Goal: Task Accomplishment & Management: Manage account settings

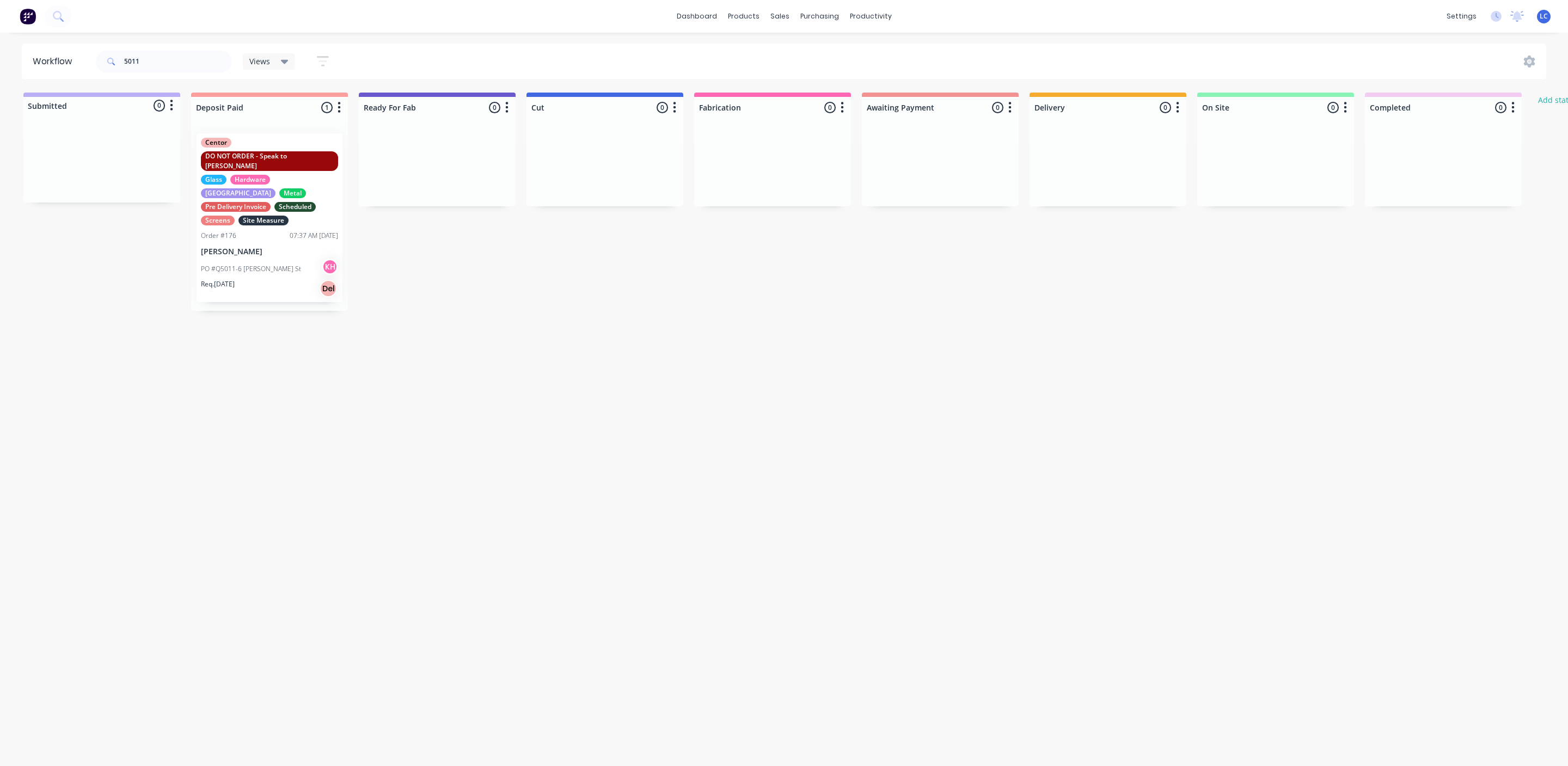
click at [286, 279] on div "Req. [DATE] Del" at bounding box center [270, 288] width 137 height 19
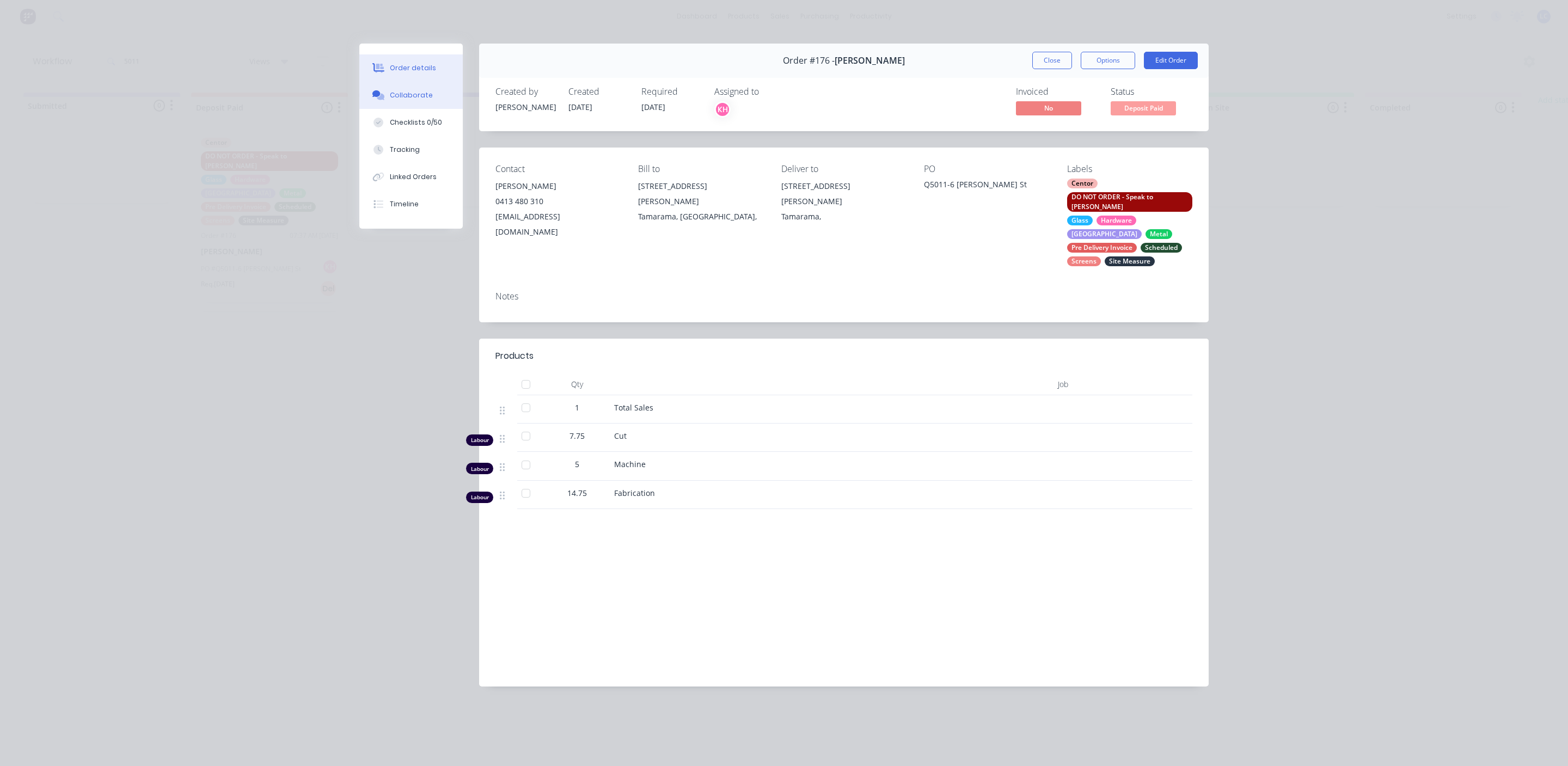
click at [415, 92] on div "Collaborate" at bounding box center [411, 95] width 43 height 10
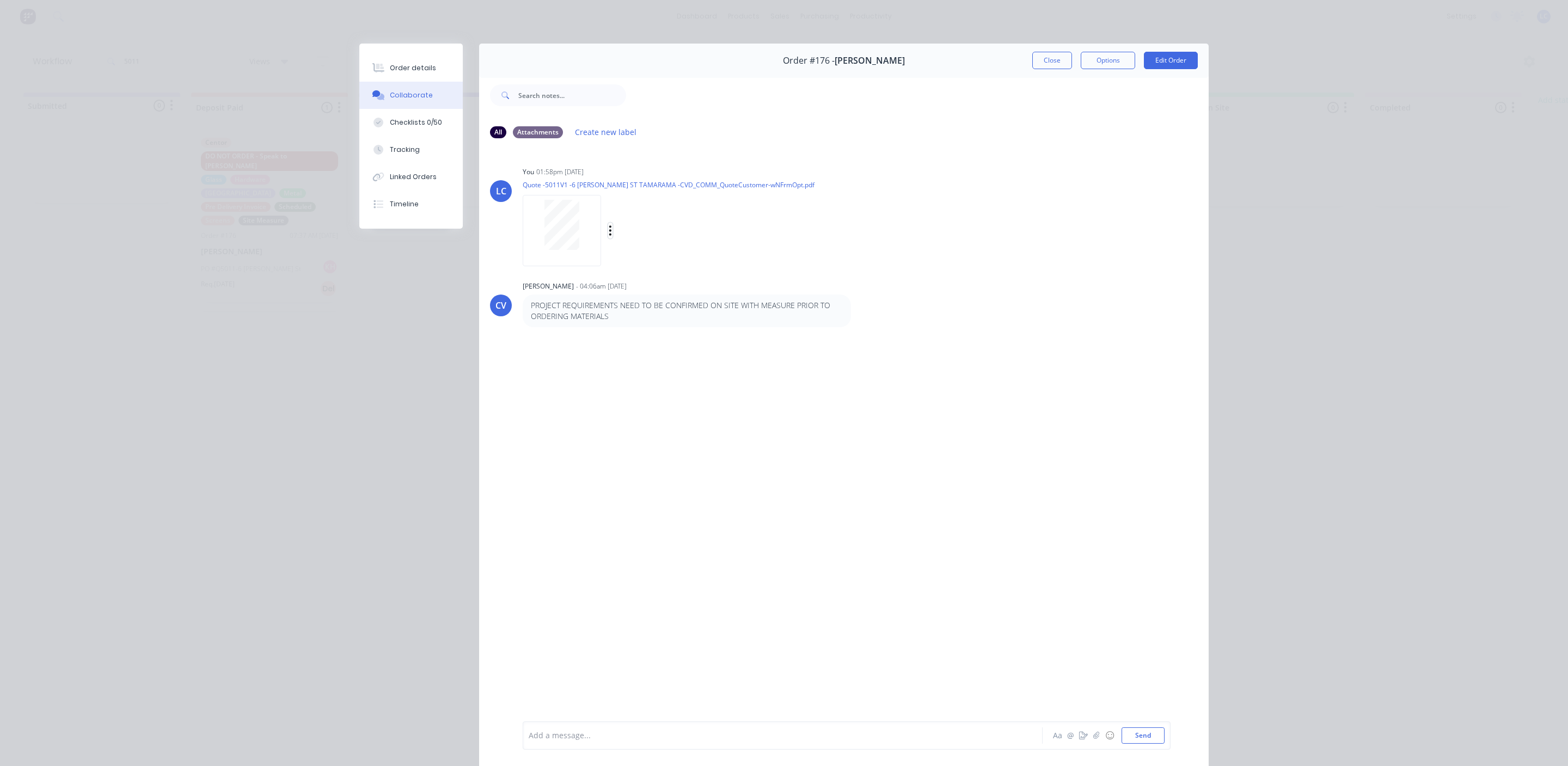
click at [609, 232] on icon "button" at bounding box center [610, 230] width 3 height 13
click at [634, 282] on button "Delete" at bounding box center [683, 284] width 122 height 25
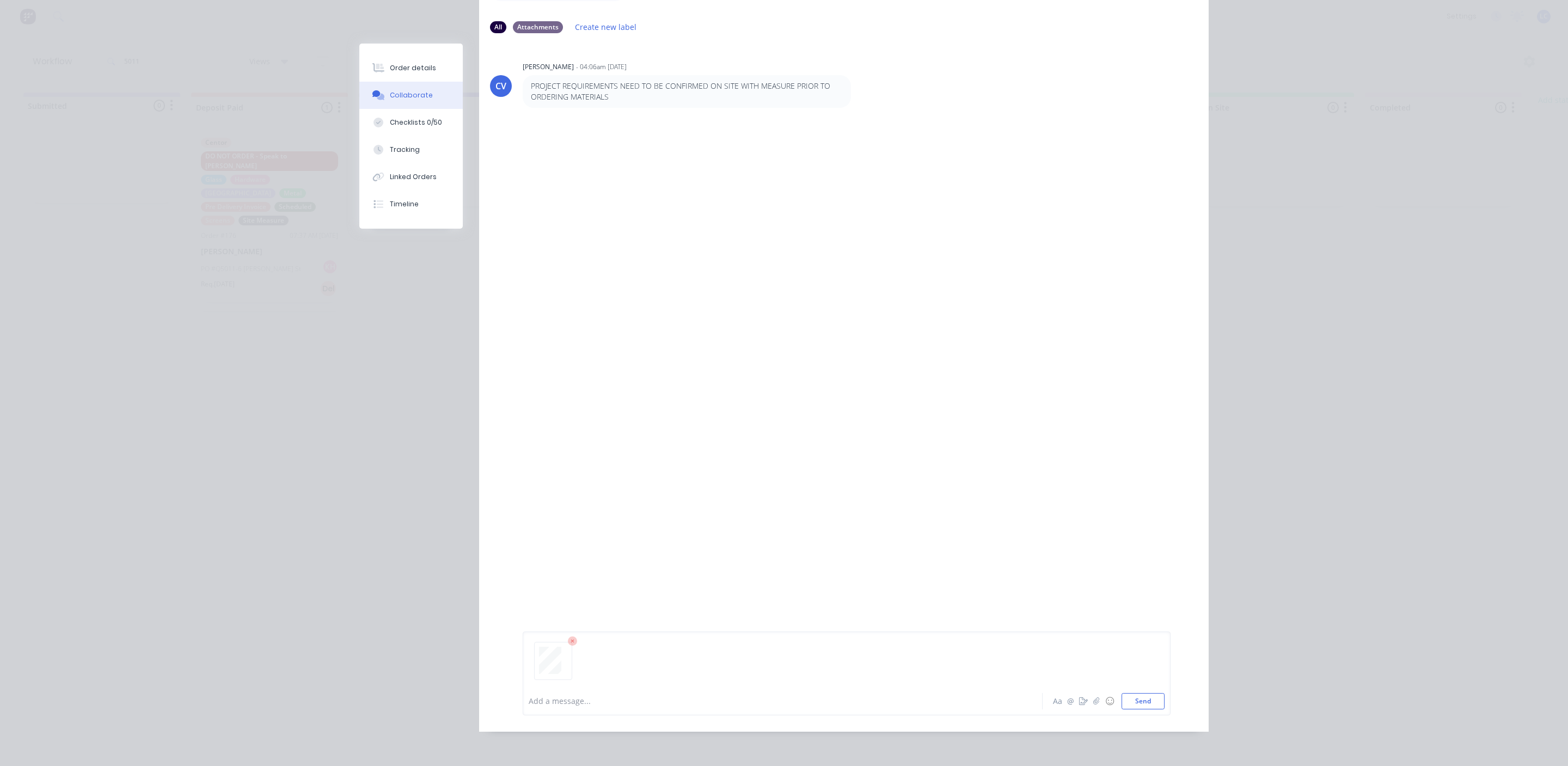
scroll to position [118, 0]
click at [1122, 700] on button "Send" at bounding box center [1143, 701] width 43 height 16
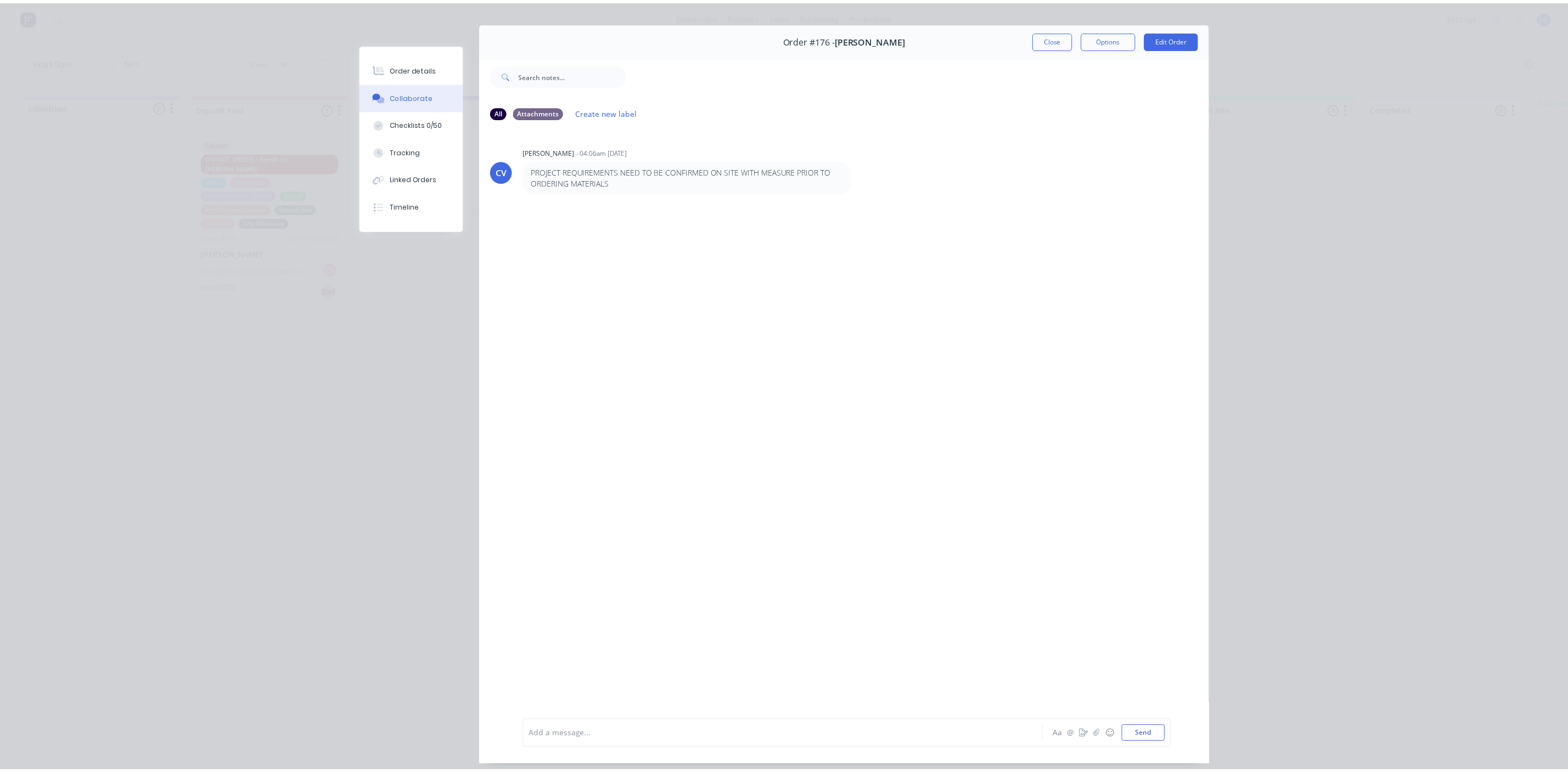
scroll to position [0, 0]
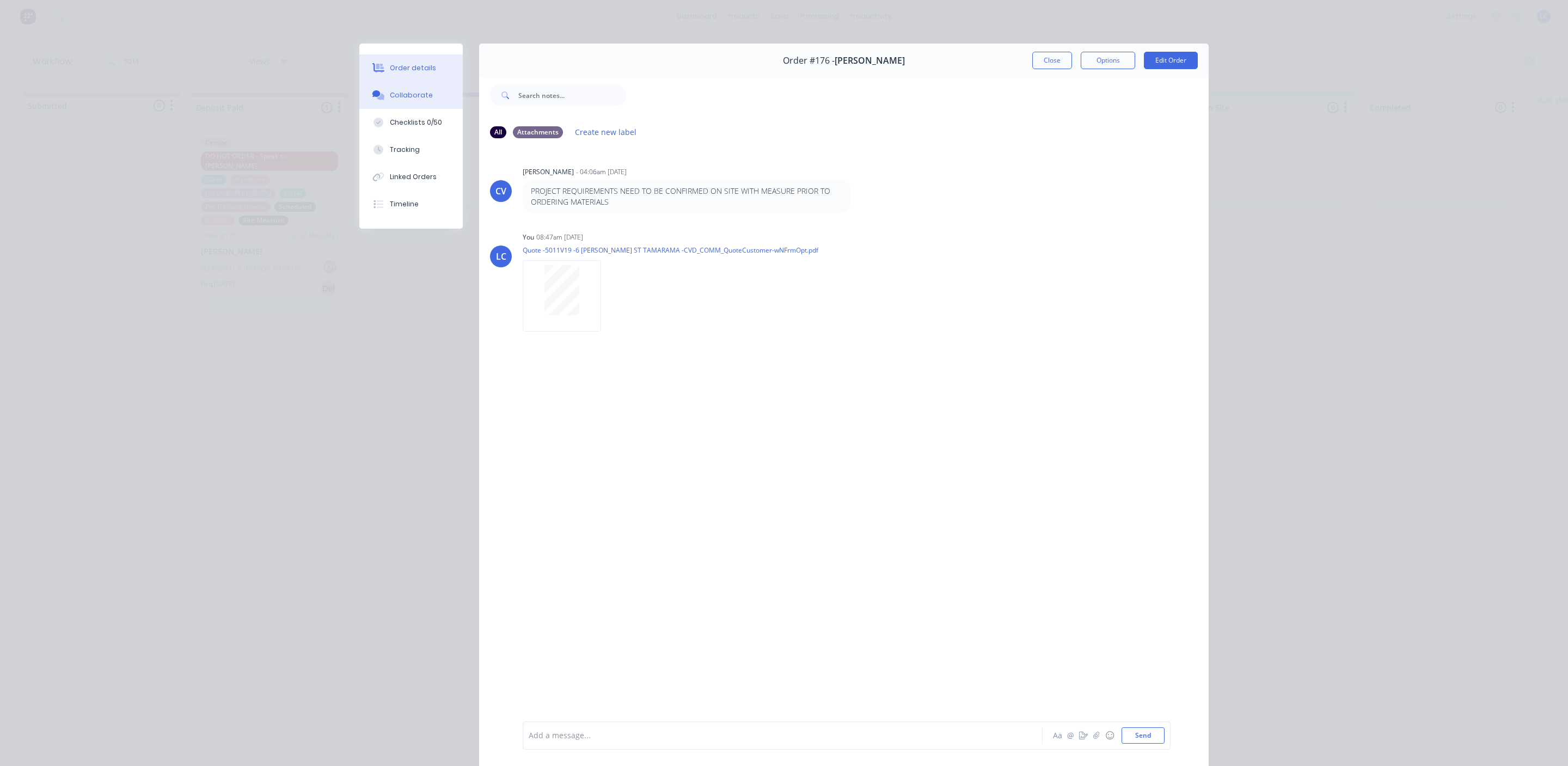
click at [402, 66] on div "Order details" at bounding box center [413, 68] width 46 height 10
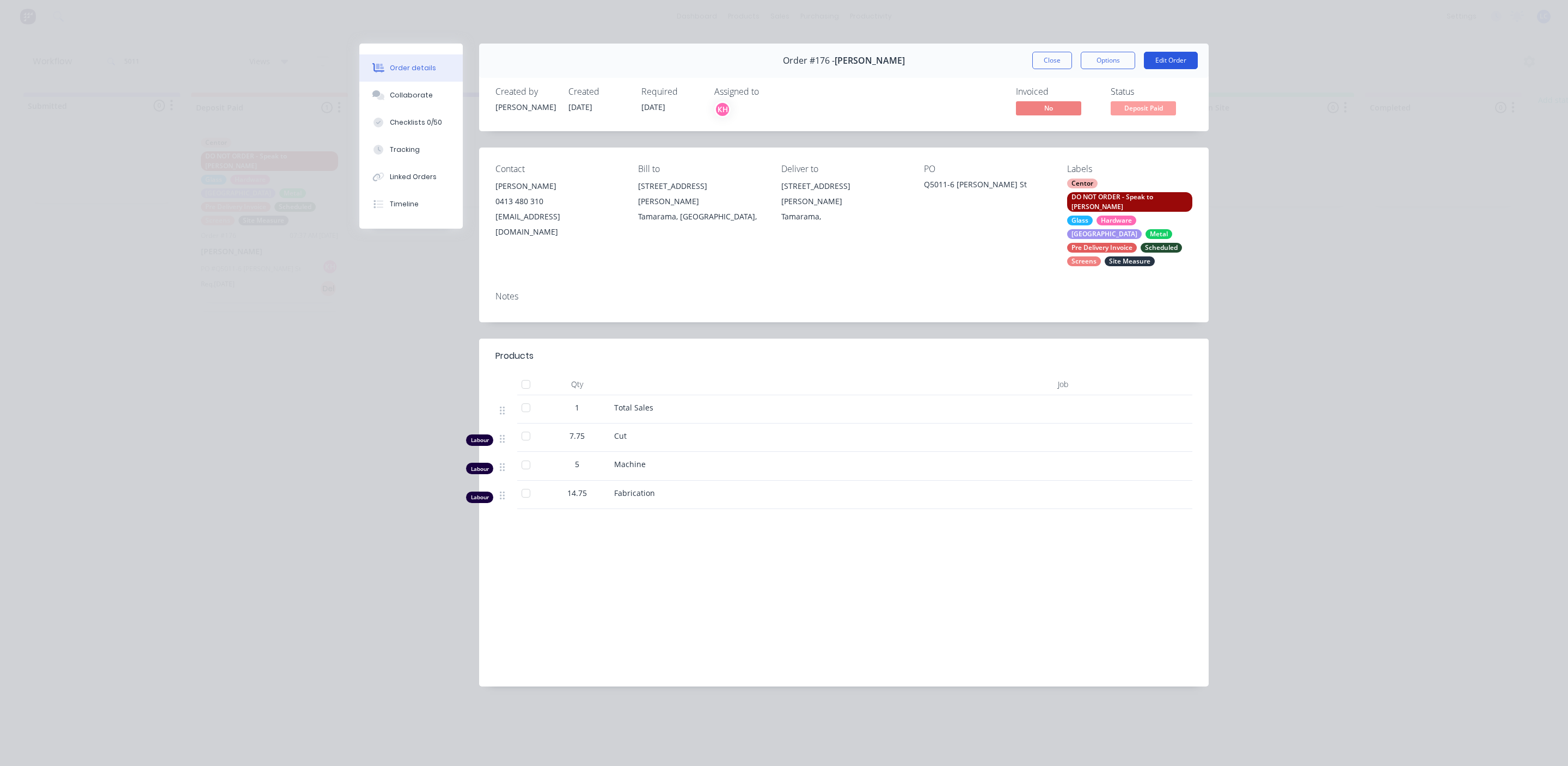
click at [1149, 56] on button "Edit Order" at bounding box center [1171, 60] width 54 height 17
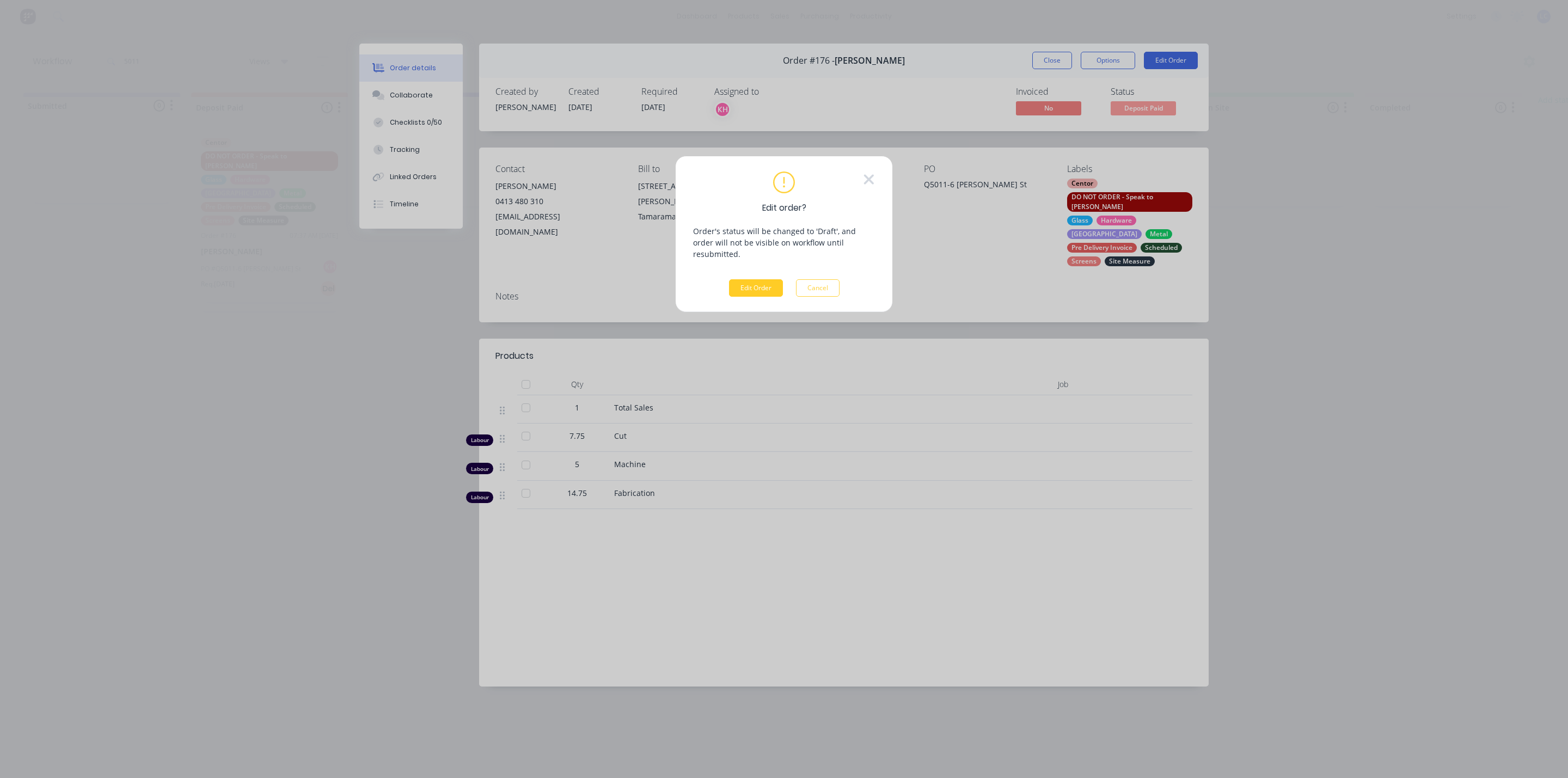
click at [766, 279] on button "Edit Order" at bounding box center [756, 288] width 54 height 17
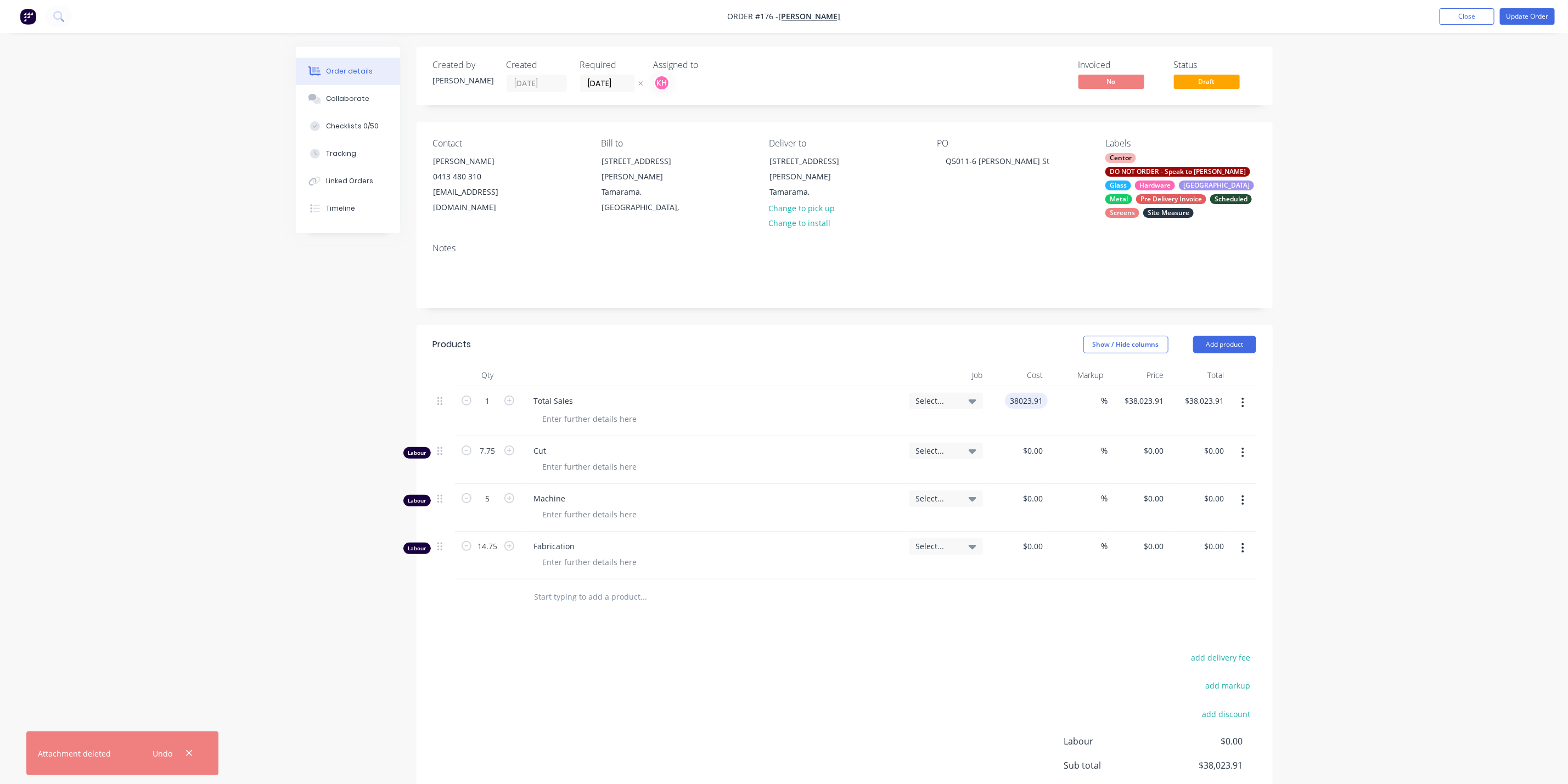
click at [1010, 393] on input "38023.91" at bounding box center [1029, 400] width 38 height 16
click at [1014, 393] on input "38023.91" at bounding box center [1029, 400] width 38 height 16
type input "$48,123.49"
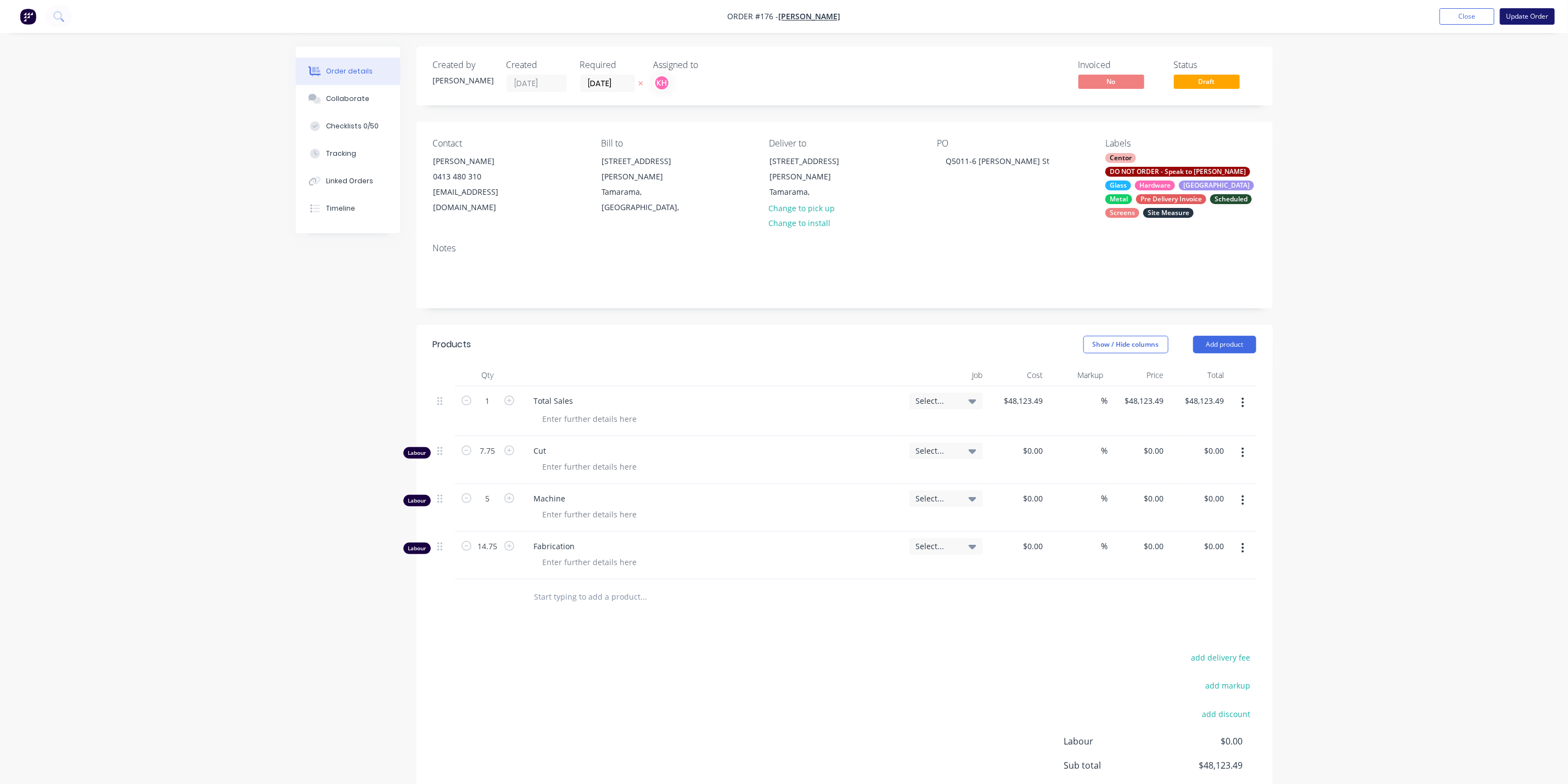
click at [1522, 14] on button "Update Order" at bounding box center [1527, 17] width 55 height 17
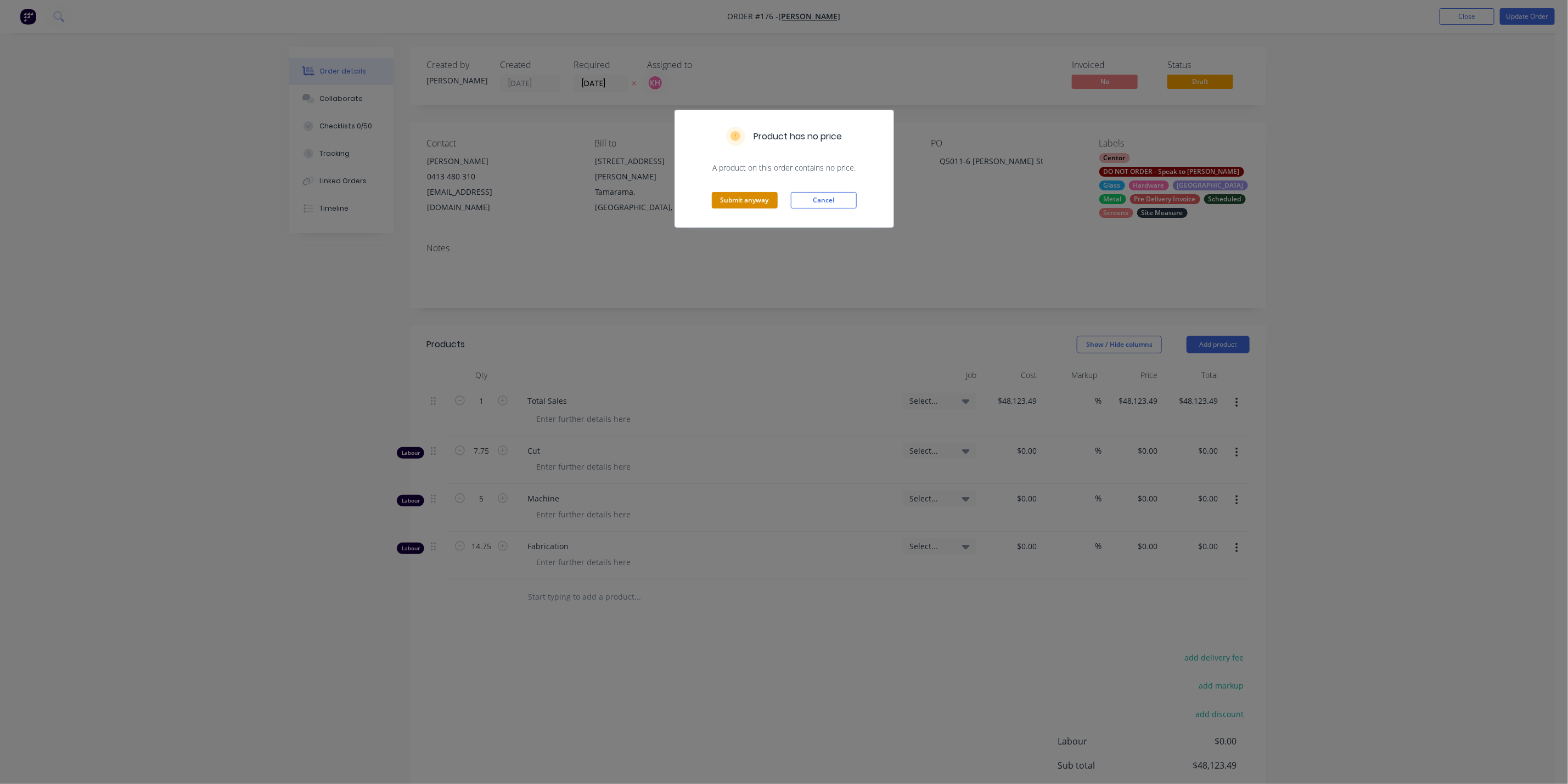
click at [748, 206] on button "Submit anyway" at bounding box center [745, 201] width 66 height 17
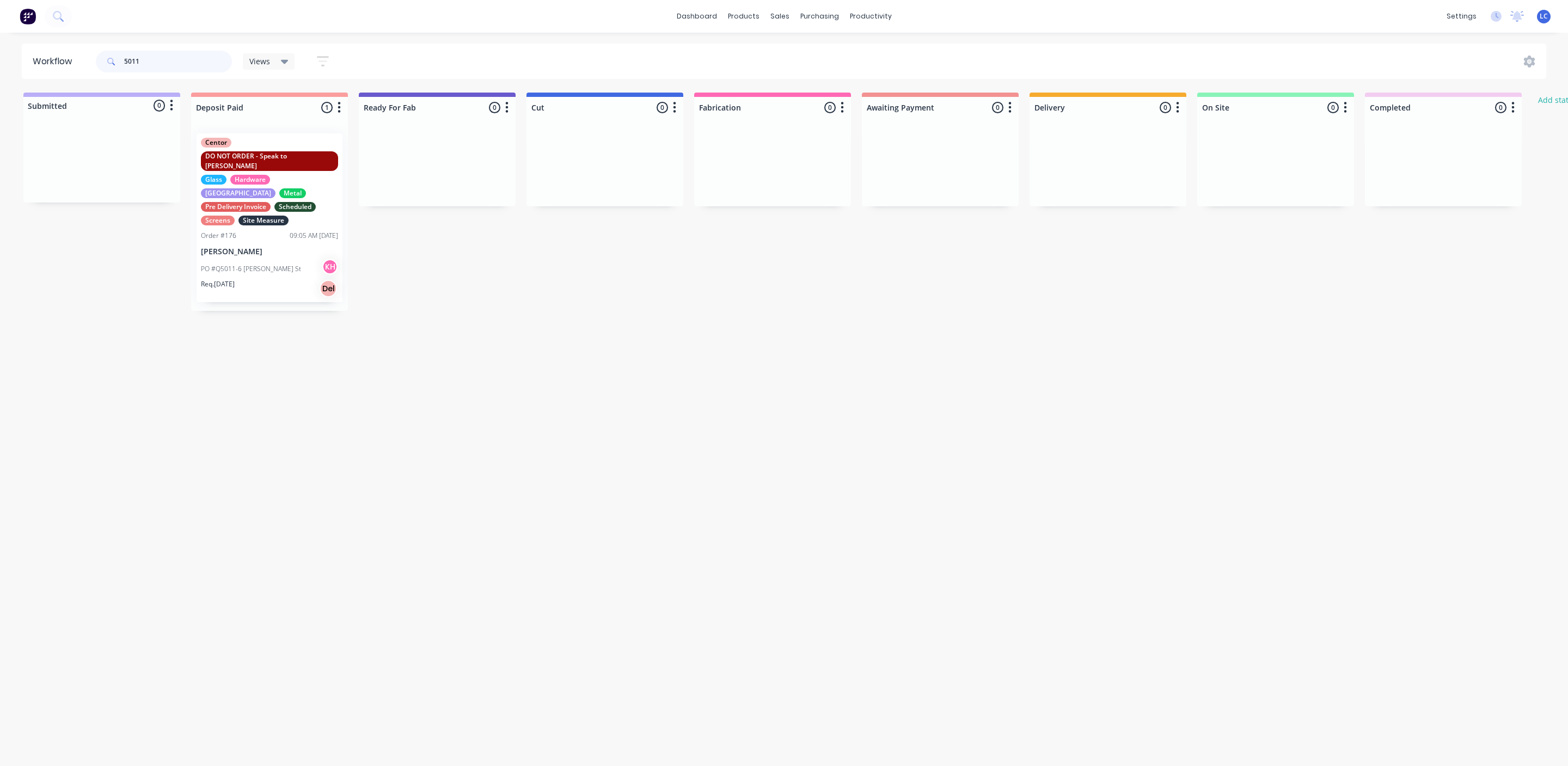
drag, startPoint x: 142, startPoint y: 64, endPoint x: 90, endPoint y: 56, distance: 52.6
click at [90, 56] on header "Workflow 5011 Views Save new view None (Default) edit Production edit Show/Hide…" at bounding box center [784, 60] width 1525 height 35
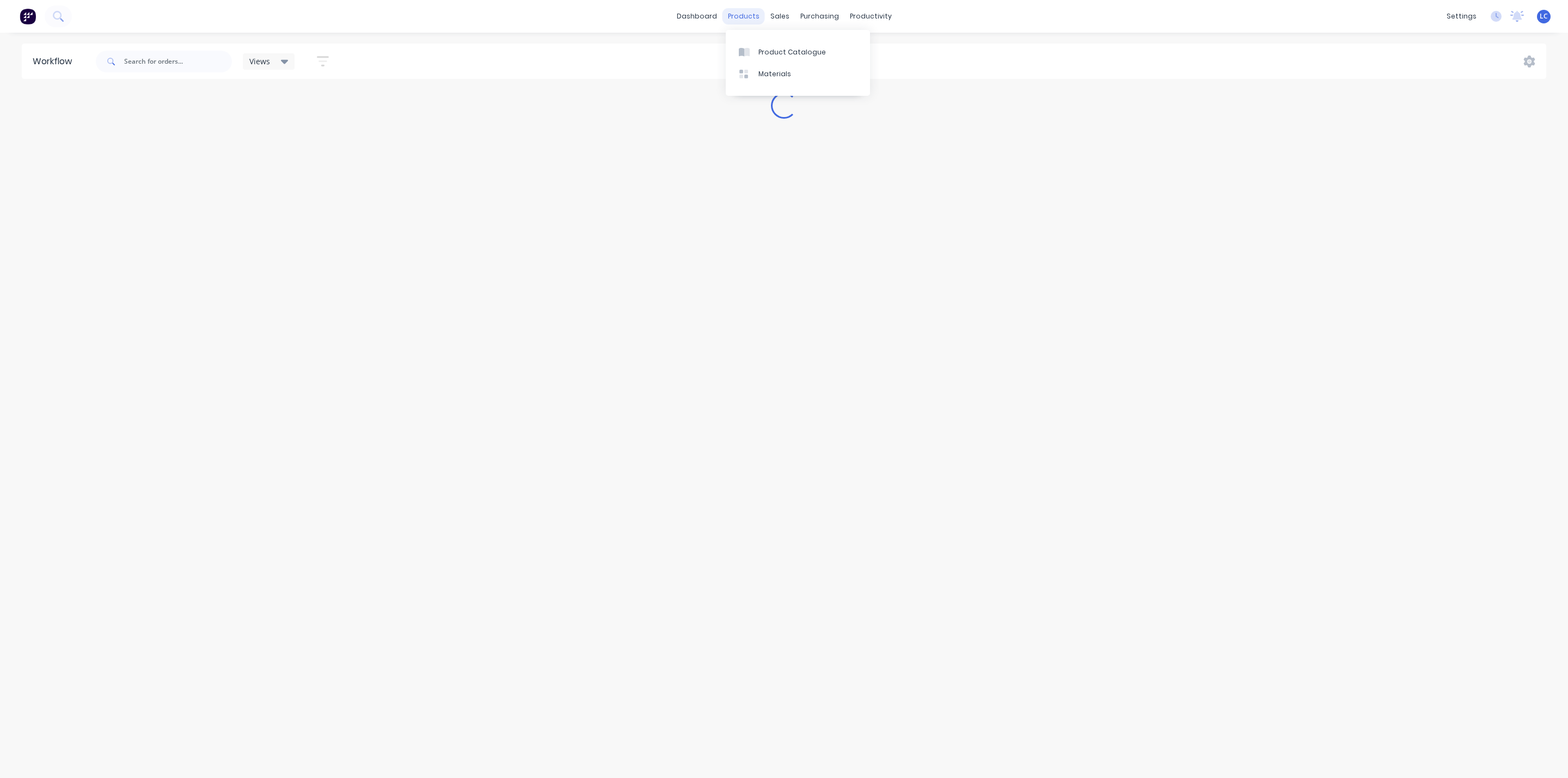
click at [745, 10] on div "products" at bounding box center [743, 16] width 42 height 16
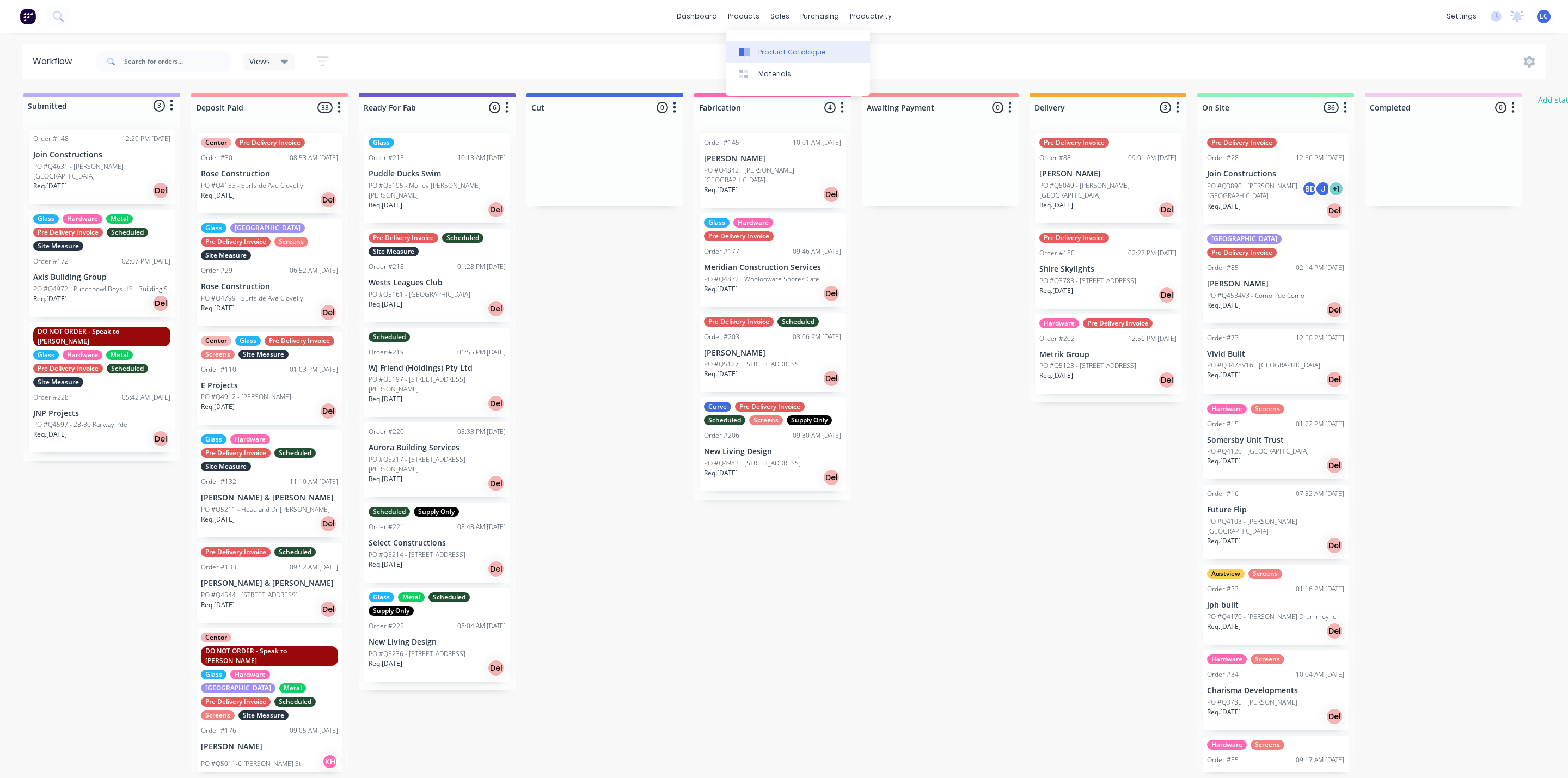
click at [765, 51] on div "Product Catalogue" at bounding box center [792, 52] width 68 height 10
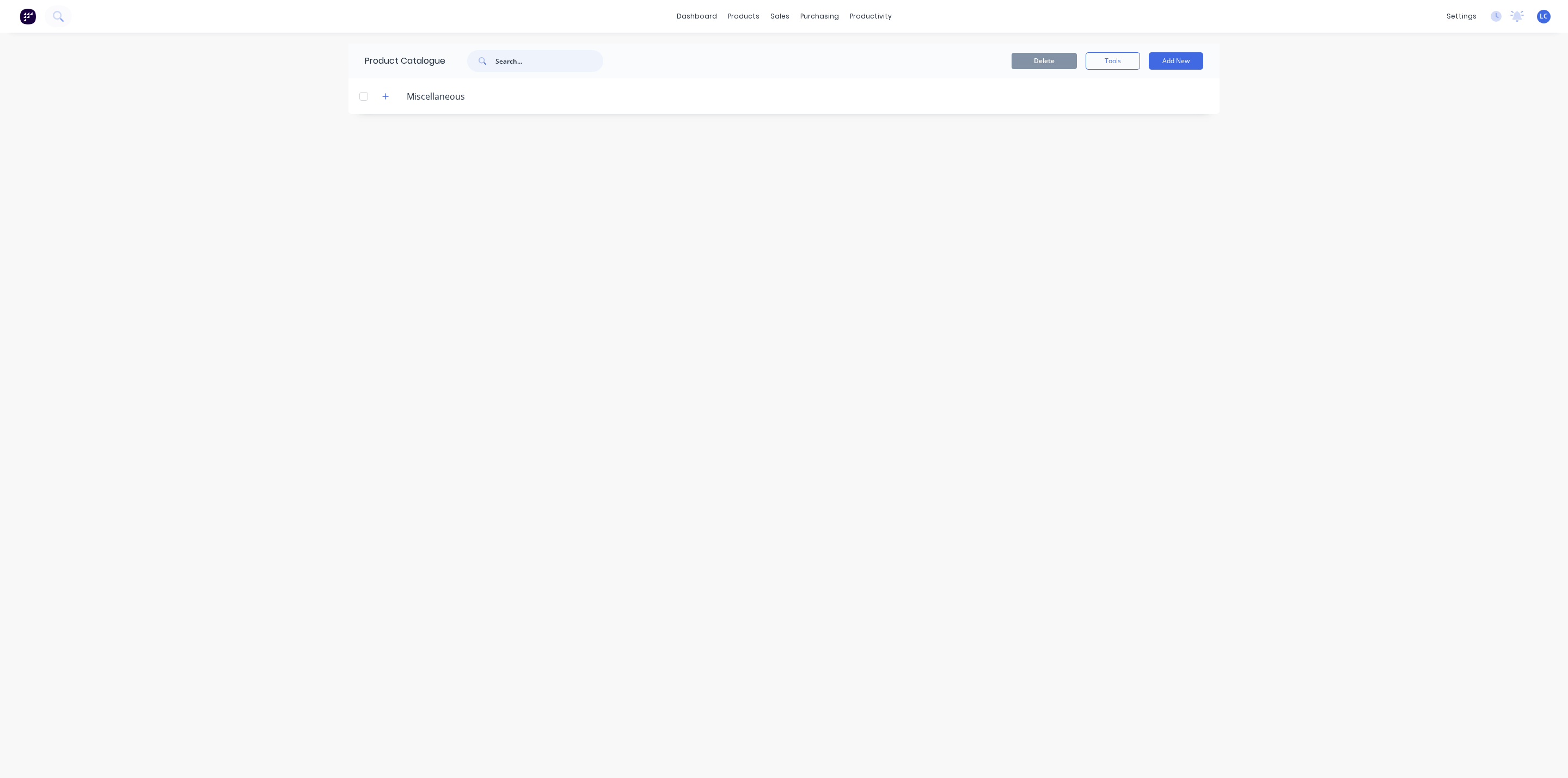
click at [526, 57] on input "text" at bounding box center [549, 60] width 108 height 22
type input "lomb"
click at [778, 15] on div "sales" at bounding box center [780, 16] width 30 height 16
click at [789, 48] on div at bounding box center [787, 52] width 16 height 10
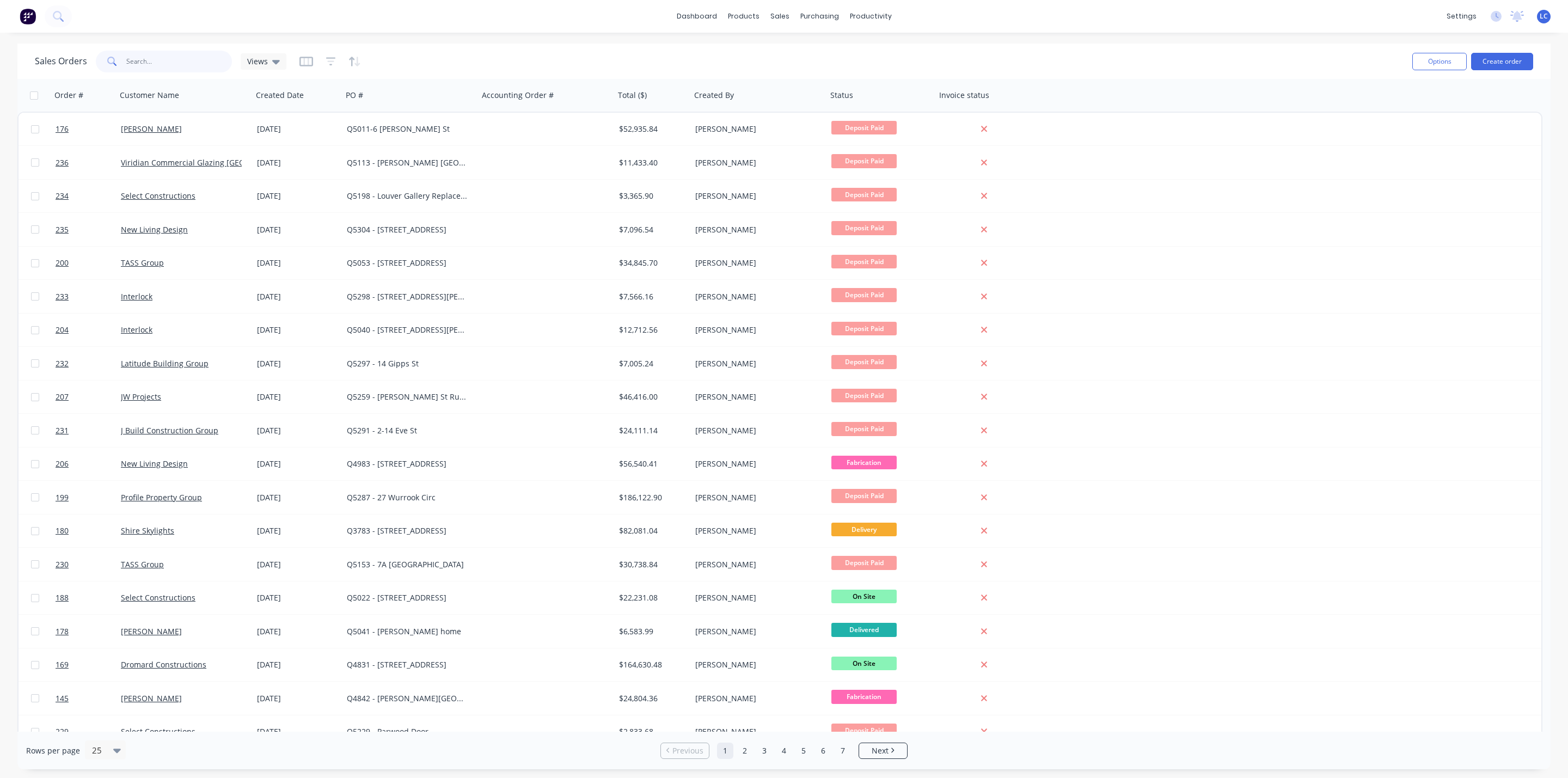
click at [157, 64] on input "text" at bounding box center [179, 61] width 106 height 22
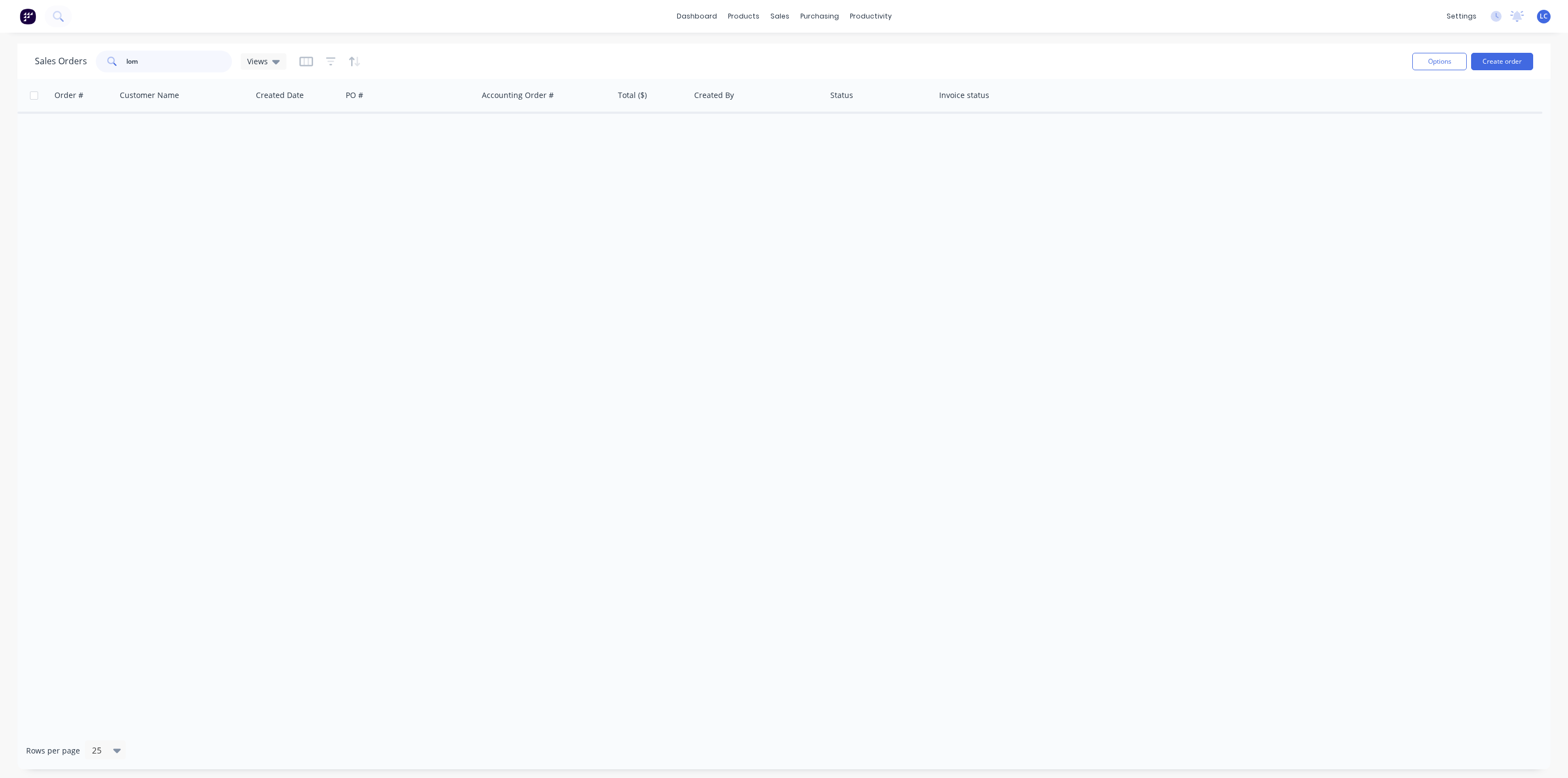
drag, startPoint x: 154, startPoint y: 63, endPoint x: 4, endPoint y: 42, distance: 151.5
click at [4, 42] on div "dashboard products sales purchasing productivity dashboard products Product Cat…" at bounding box center [784, 389] width 1568 height 778
type input "5048"
drag, startPoint x: 174, startPoint y: 61, endPoint x: 74, endPoint y: 52, distance: 100.4
click at [74, 52] on div "Sales Orders 5048 Views" at bounding box center [161, 61] width 252 height 22
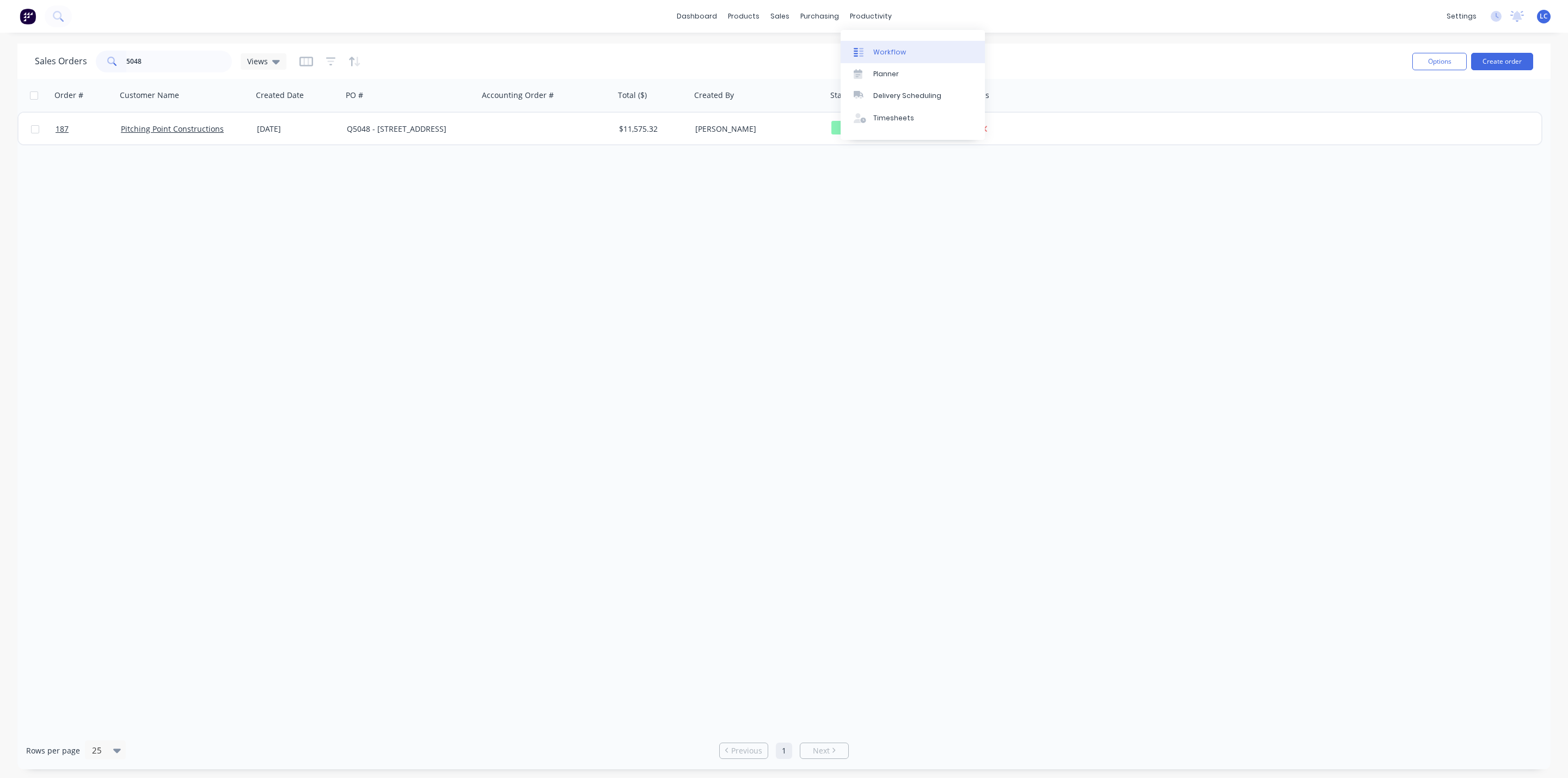
click at [872, 51] on link "Workflow" at bounding box center [913, 51] width 145 height 22
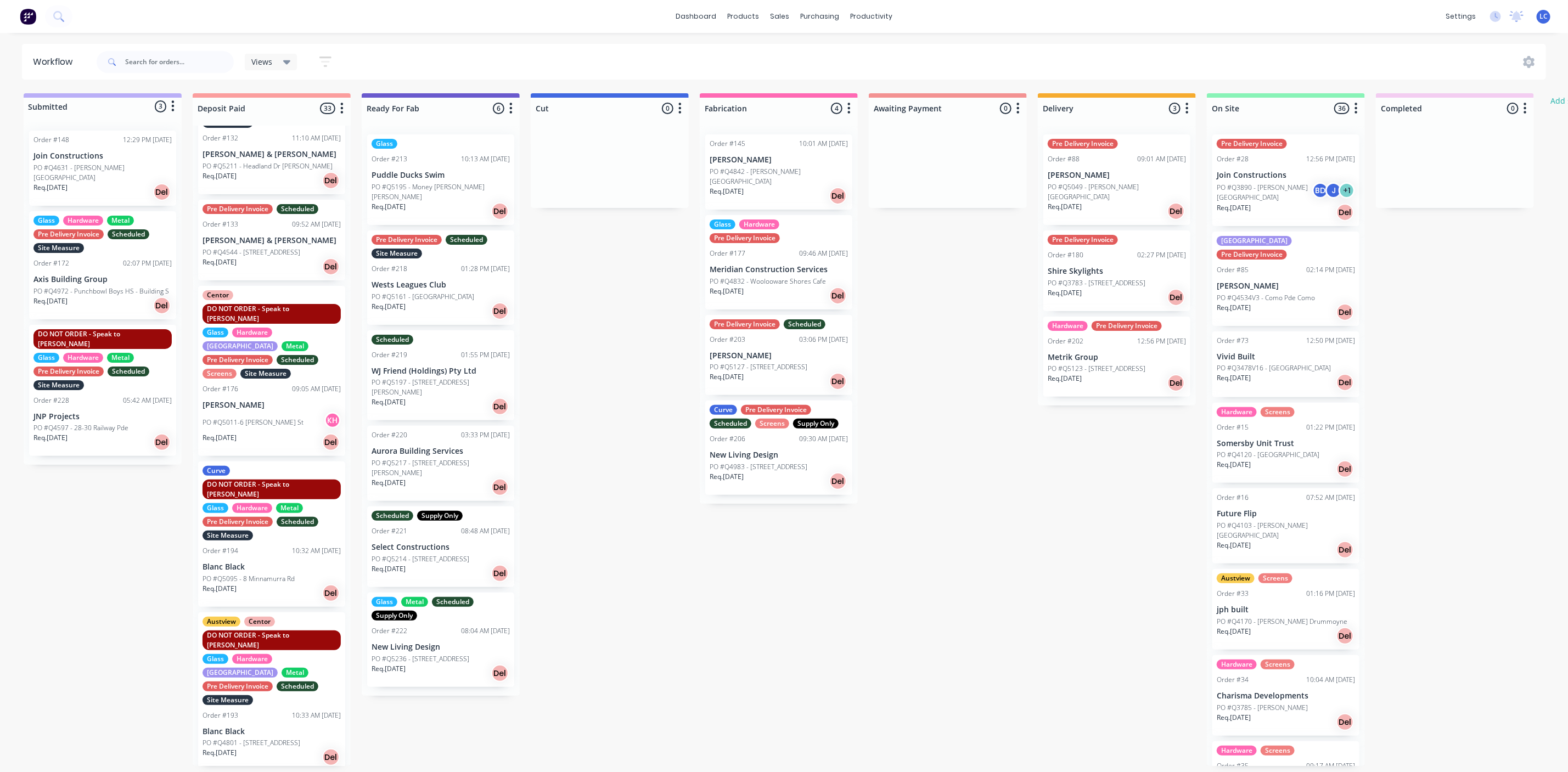
scroll to position [494, 0]
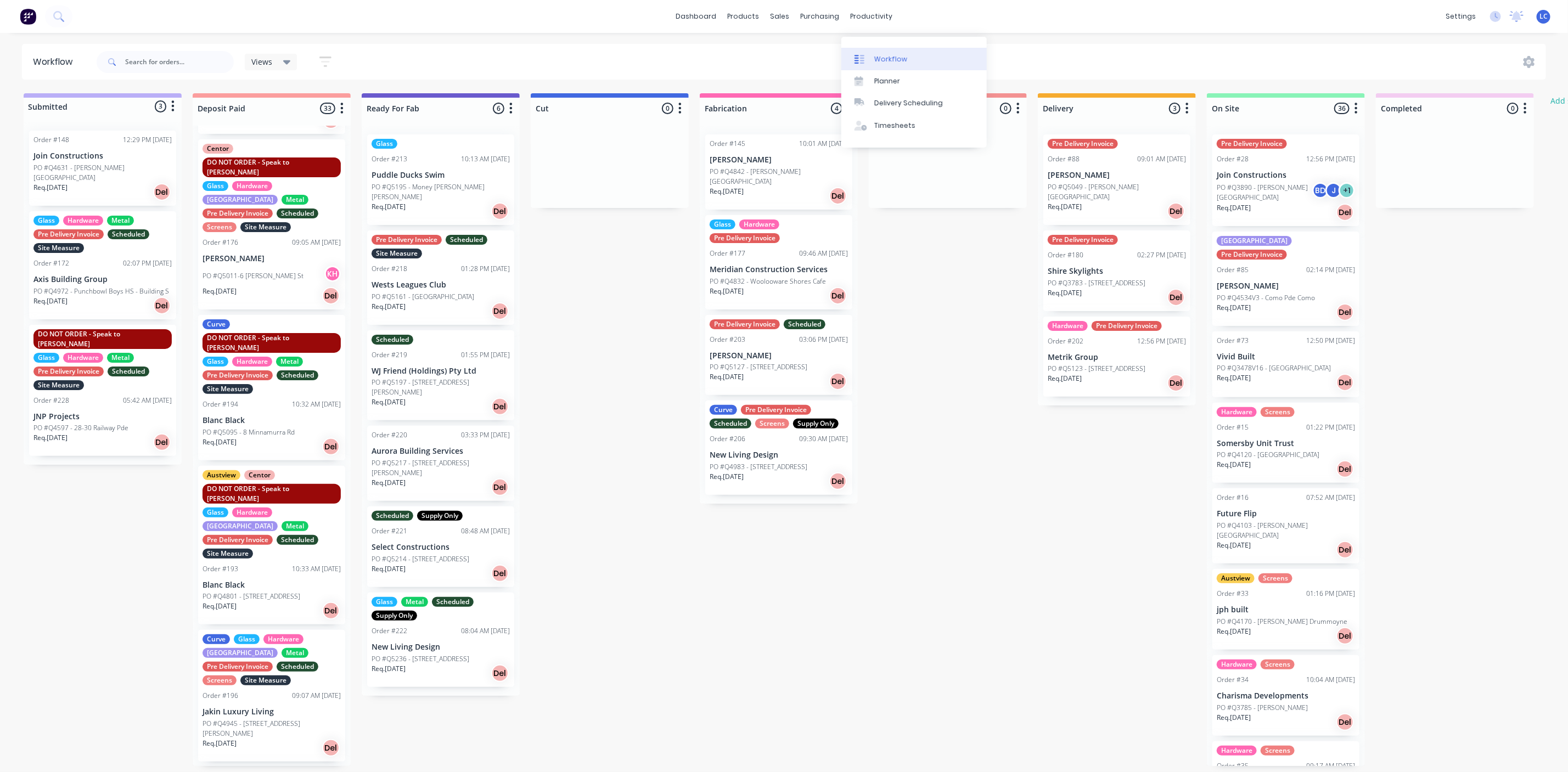
click at [884, 54] on div "Workflow" at bounding box center [891, 59] width 33 height 10
click at [878, 14] on div "productivity" at bounding box center [871, 17] width 53 height 17
click at [884, 77] on div "Planner" at bounding box center [887, 81] width 26 height 10
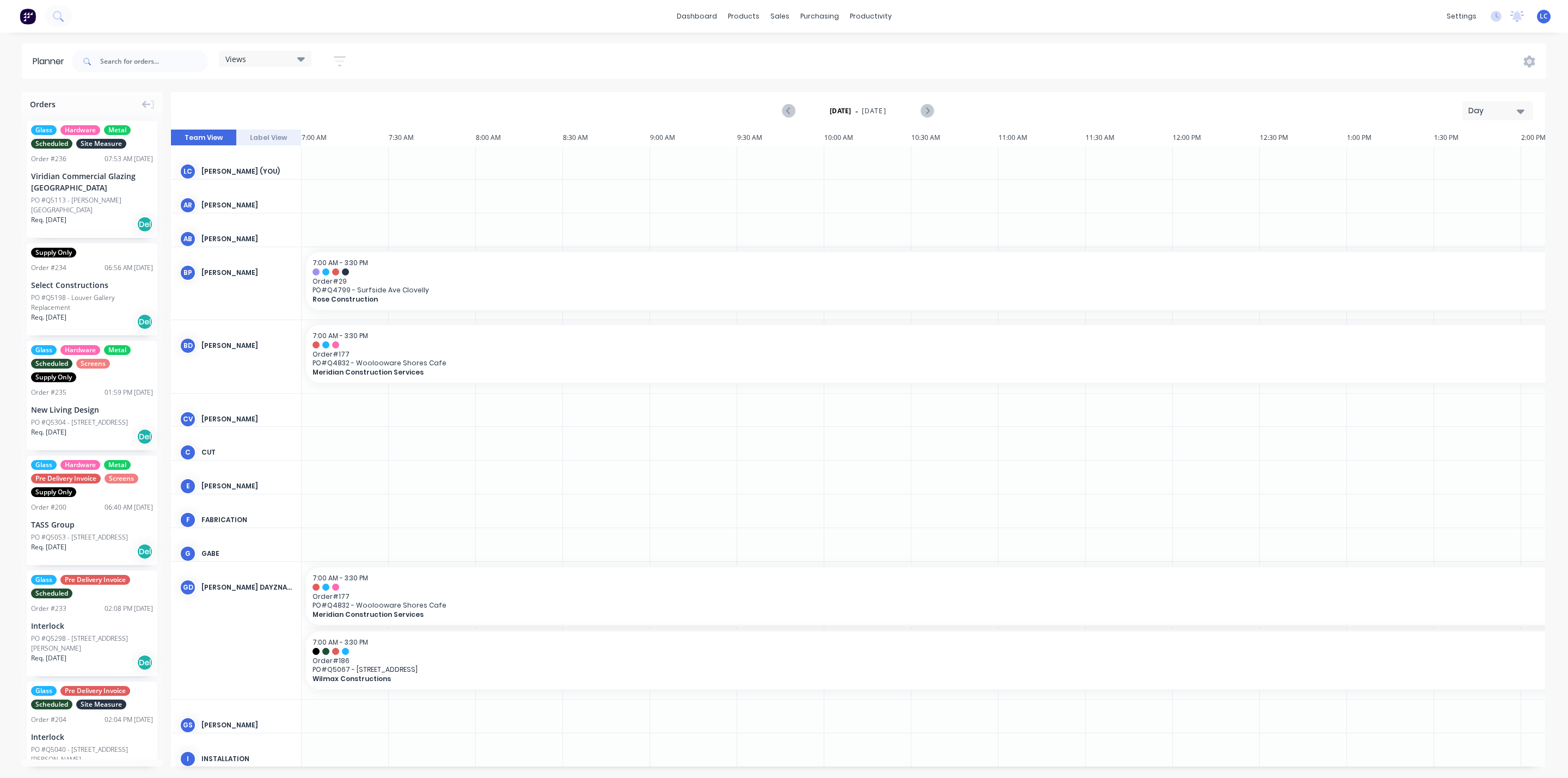
scroll to position [0, 241]
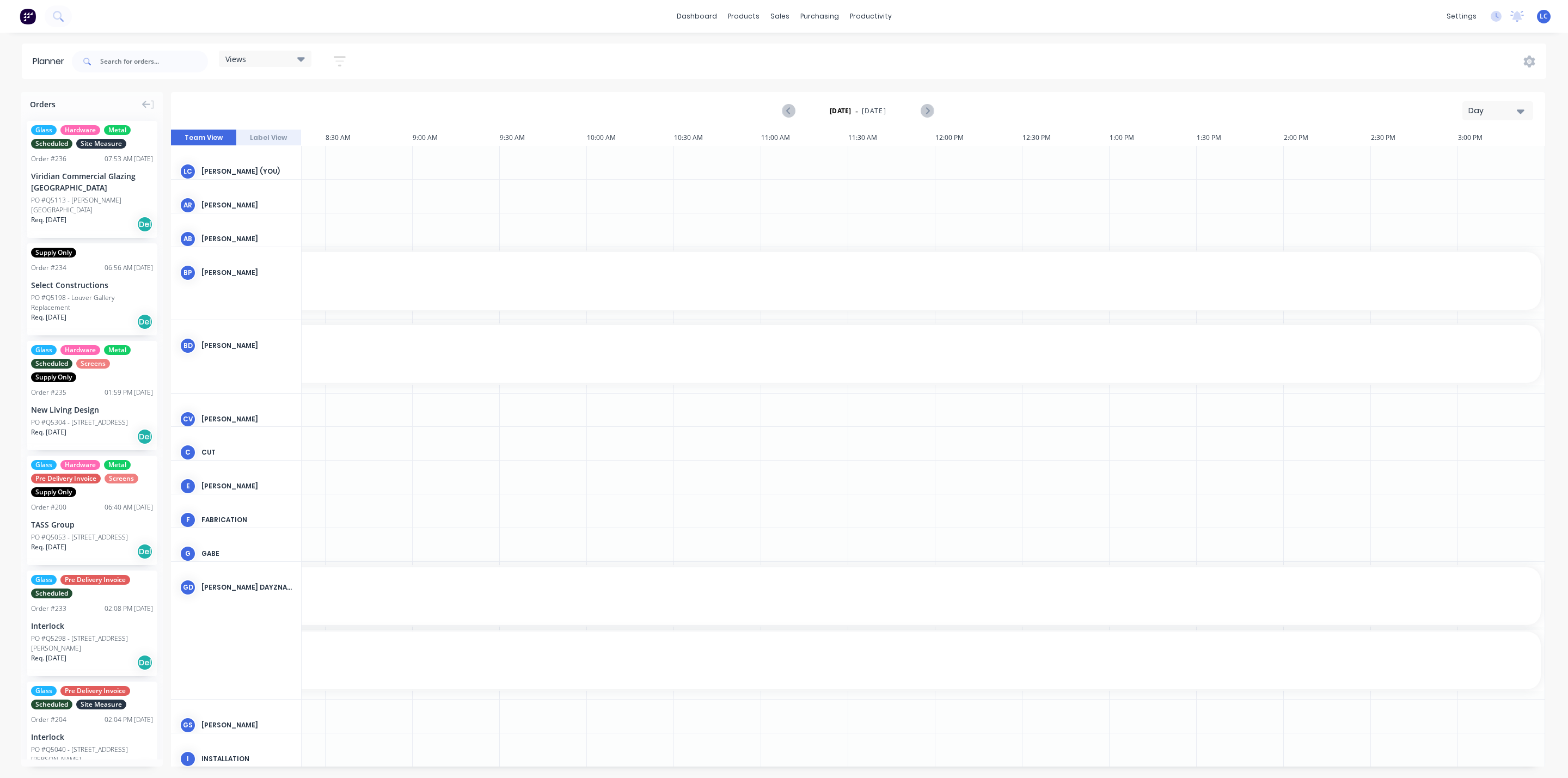
click at [298, 54] on icon at bounding box center [301, 59] width 7 height 12
click at [234, 197] on div "Site edit" at bounding box center [295, 205] width 136 height 22
click at [238, 201] on button "Site" at bounding box center [285, 205] width 116 height 13
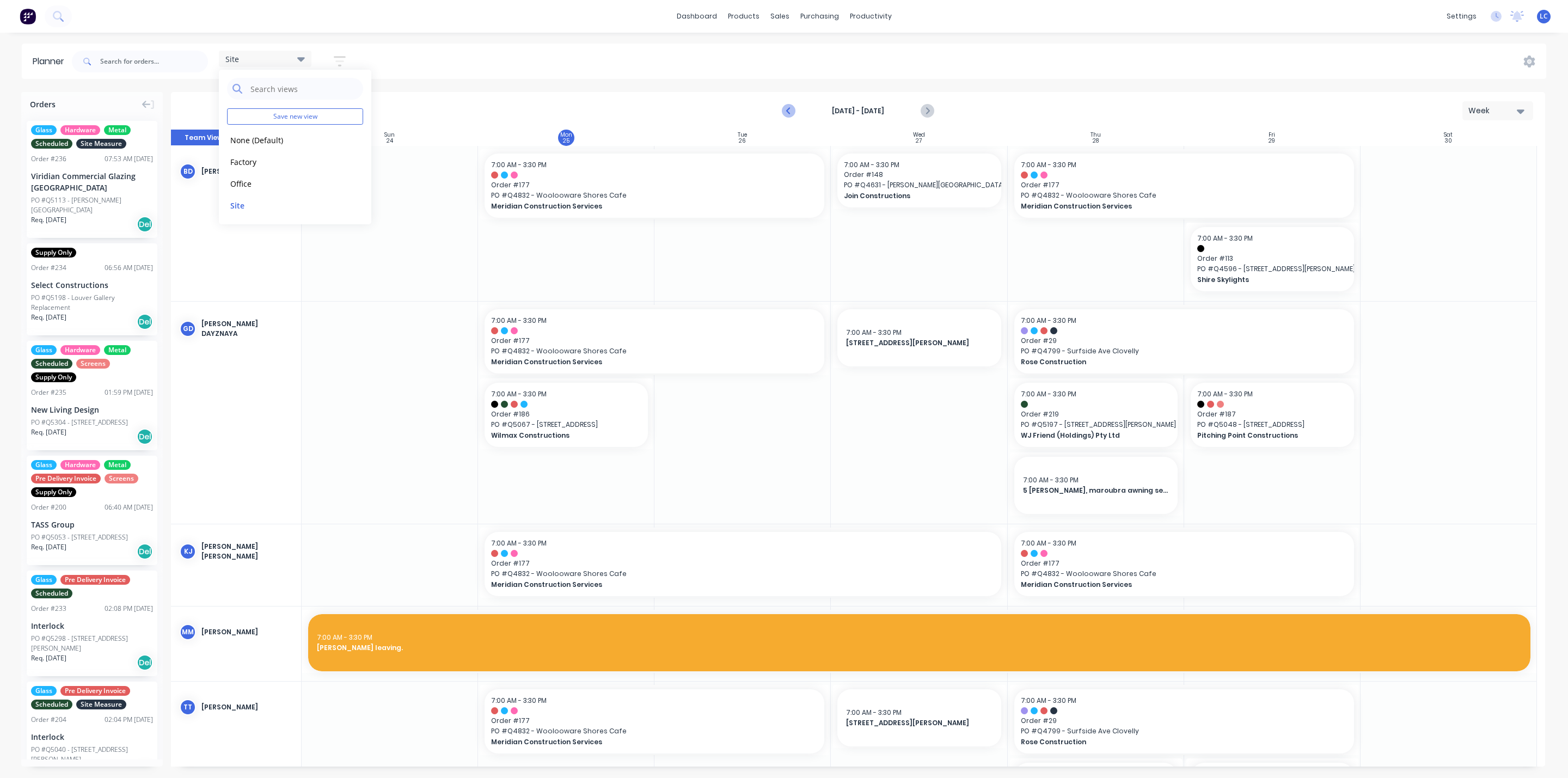
click at [787, 110] on icon "Previous page" at bounding box center [789, 111] width 13 height 13
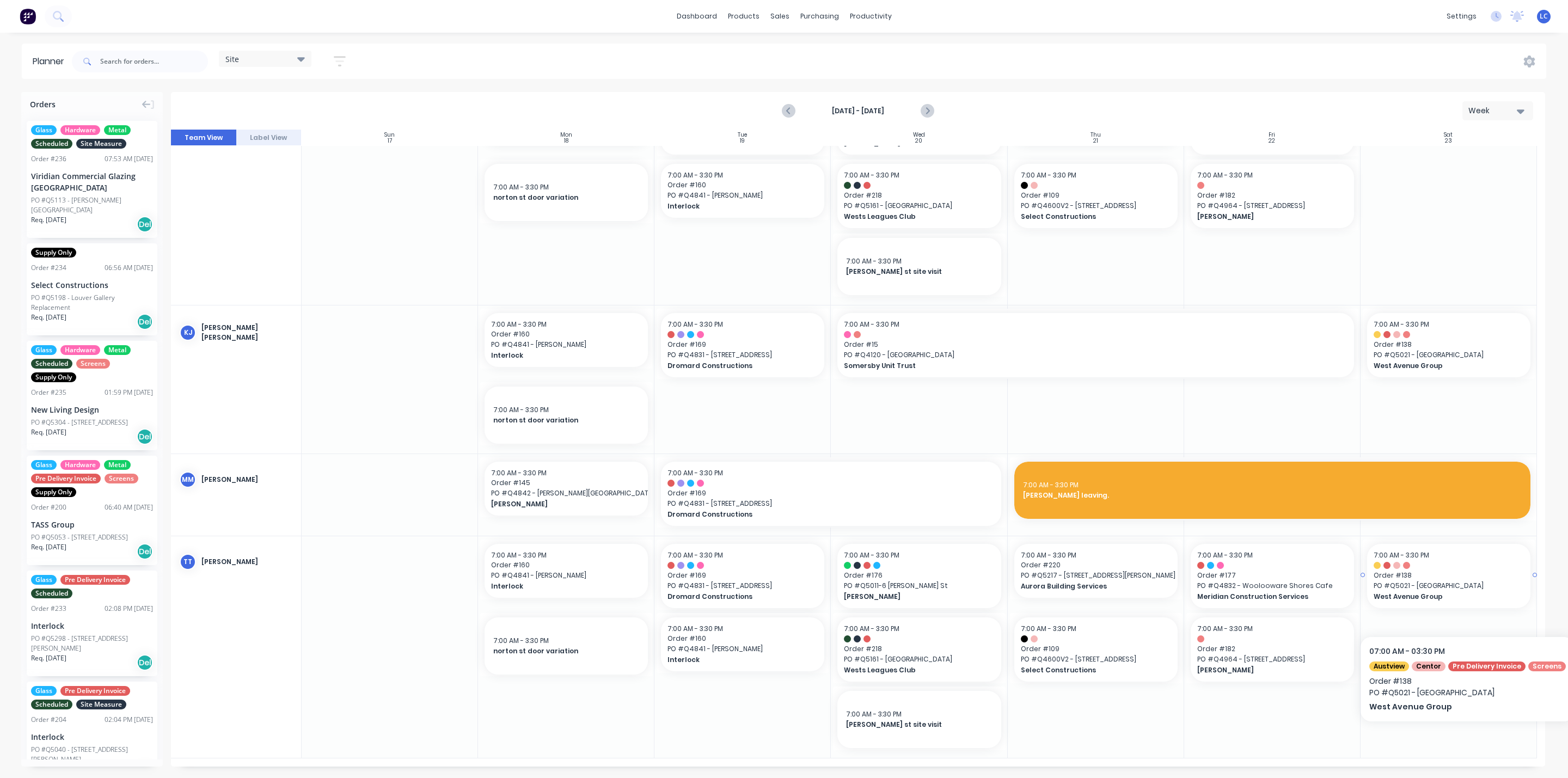
scroll to position [0, 0]
